Goal: Task Accomplishment & Management: Use online tool/utility

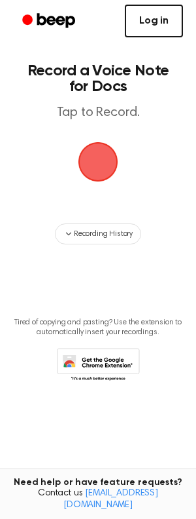
click at [155, 12] on link "Log in" at bounding box center [154, 21] width 58 height 33
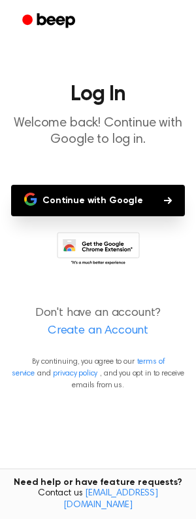
click at [130, 203] on button "Continue with Google" at bounding box center [98, 200] width 174 height 31
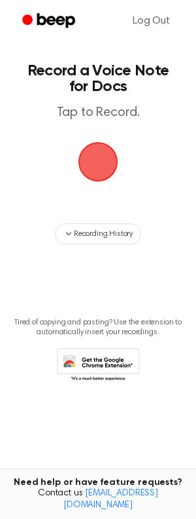
click at [102, 153] on span "button" at bounding box center [99, 162] width 40 height 40
